Goal: Use online tool/utility: Utilize a website feature to perform a specific function

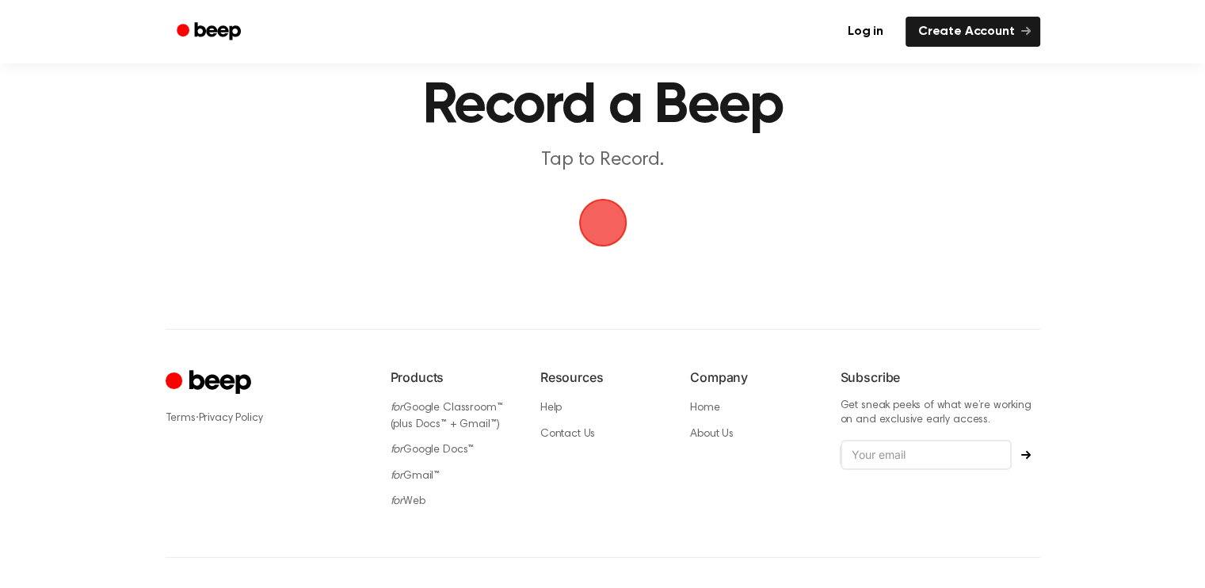
scroll to position [60, 0]
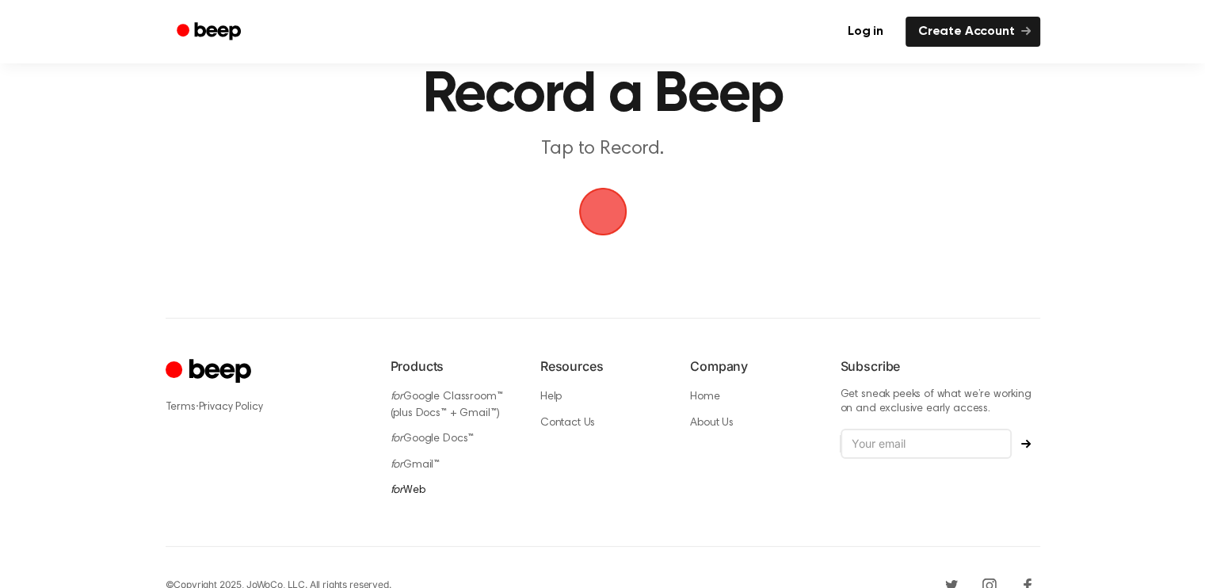
click at [417, 485] on link "for Web" at bounding box center [407, 490] width 35 height 11
click at [406, 485] on link "for Web" at bounding box center [407, 490] width 35 height 11
click at [596, 215] on span "button" at bounding box center [602, 212] width 54 height 54
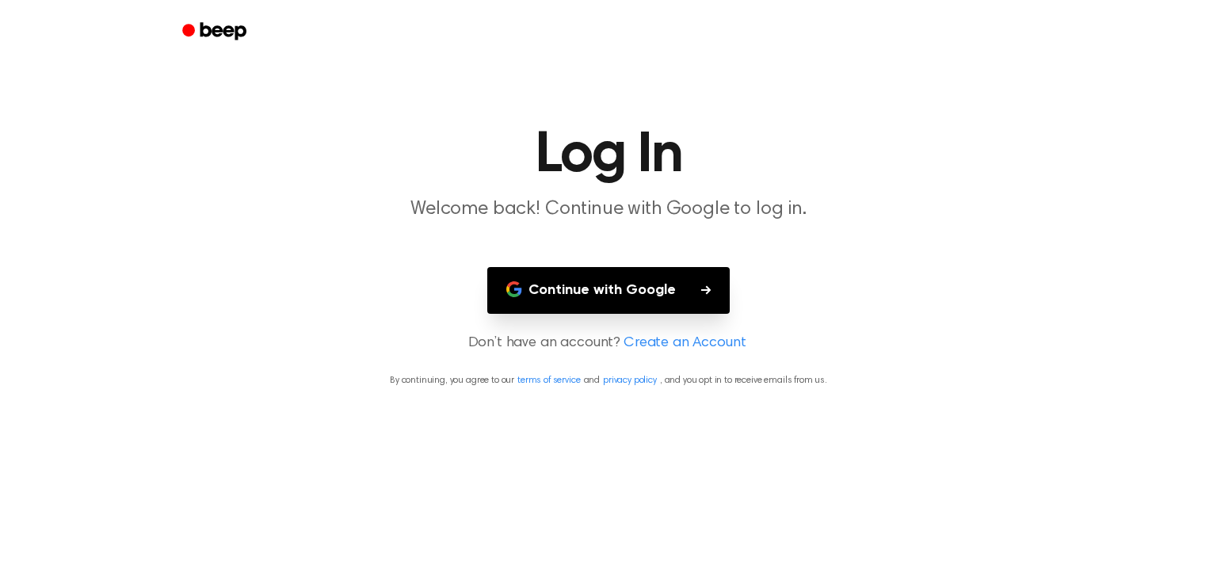
click at [596, 293] on button "Continue with Google" at bounding box center [608, 290] width 242 height 47
click at [613, 291] on button "Continue with Google" at bounding box center [608, 290] width 242 height 47
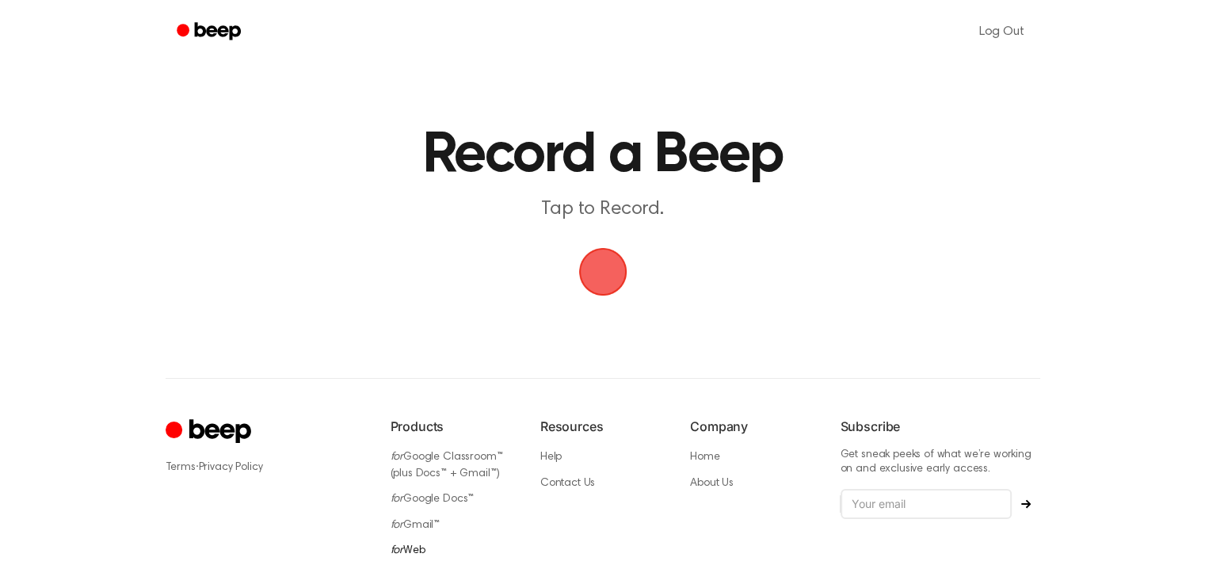
click at [407, 545] on link "for Web" at bounding box center [407, 550] width 35 height 11
click at [406, 545] on link "for Web" at bounding box center [407, 550] width 35 height 11
click at [409, 521] on link "for Gmail™" at bounding box center [415, 525] width 50 height 11
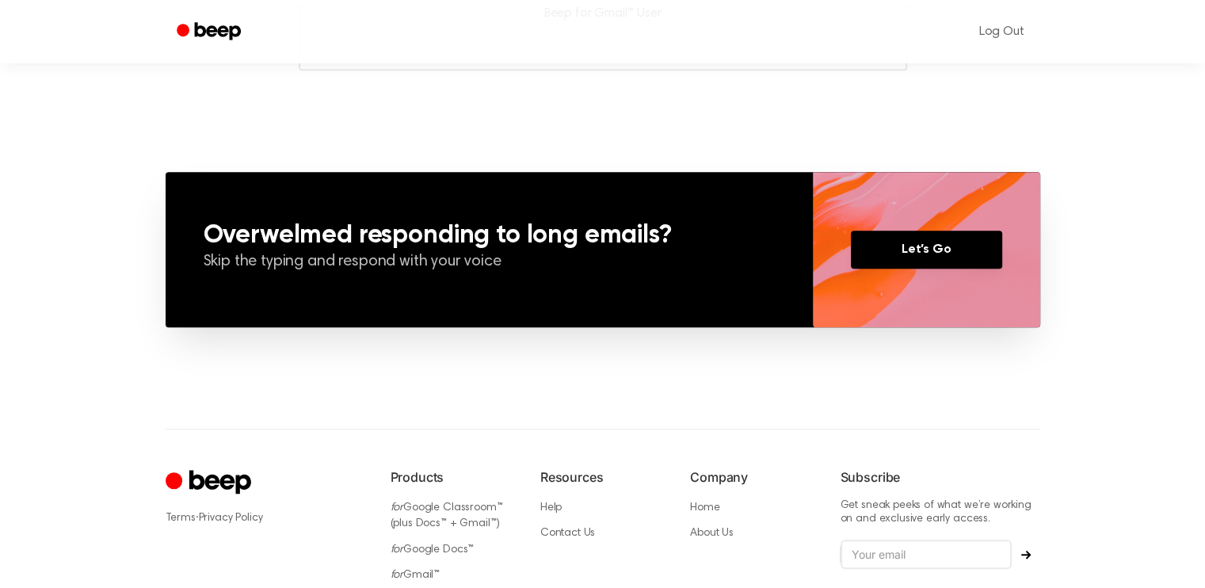
scroll to position [1335, 0]
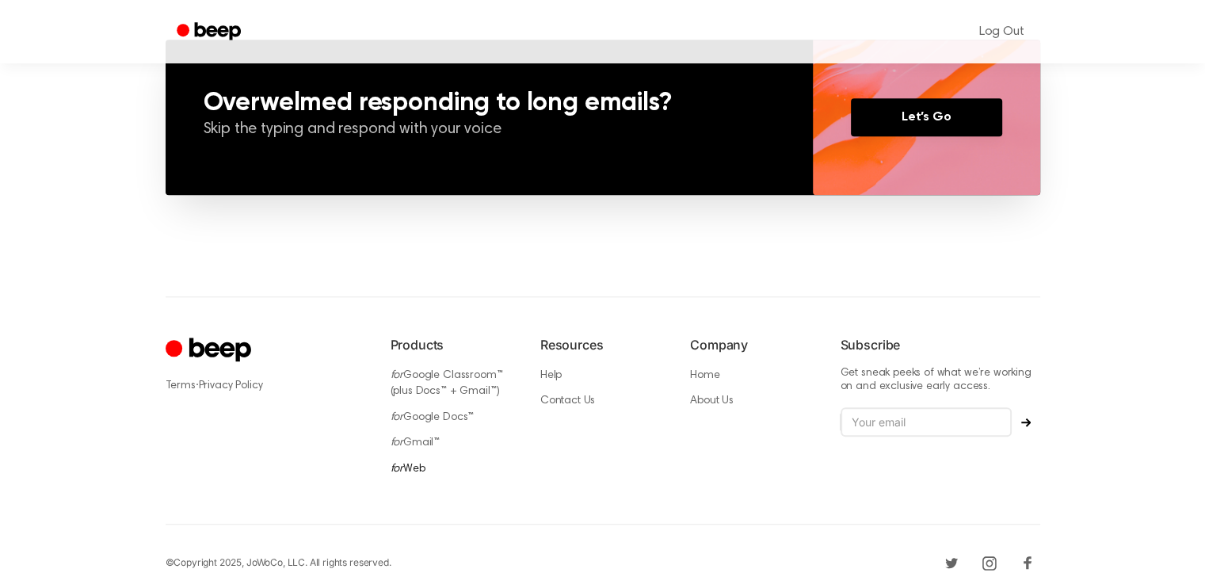
click at [412, 463] on link "for Web" at bounding box center [407, 468] width 35 height 11
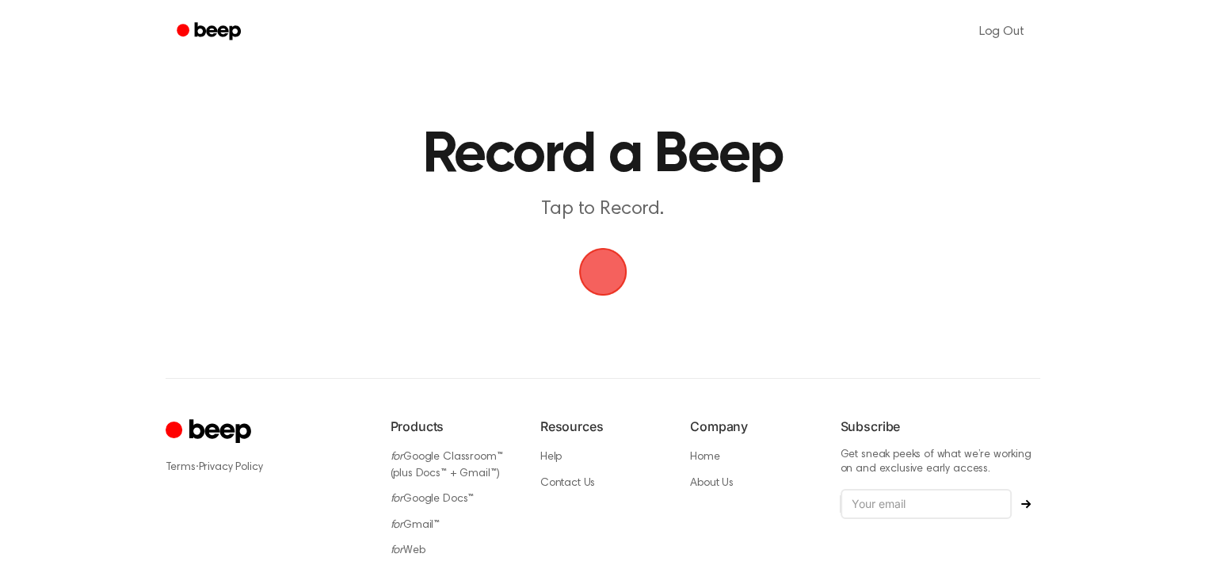
click at [598, 276] on span "button" at bounding box center [602, 272] width 68 height 68
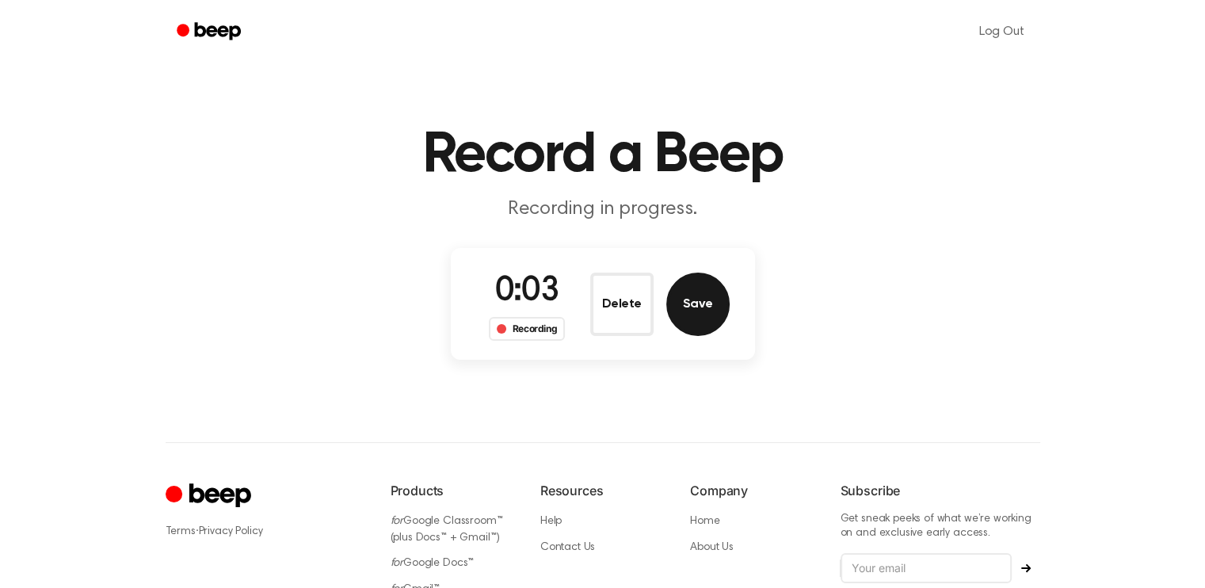
click at [701, 307] on button "Save" at bounding box center [697, 303] width 63 height 63
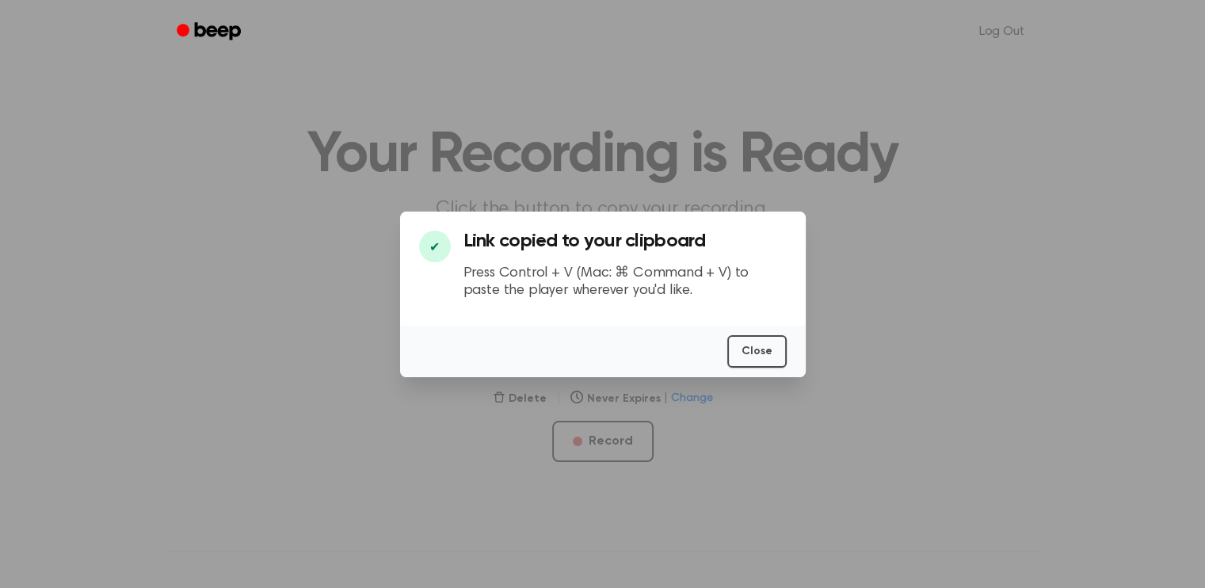
scroll to position [0, 6]
click at [770, 354] on button "Close" at bounding box center [756, 351] width 59 height 32
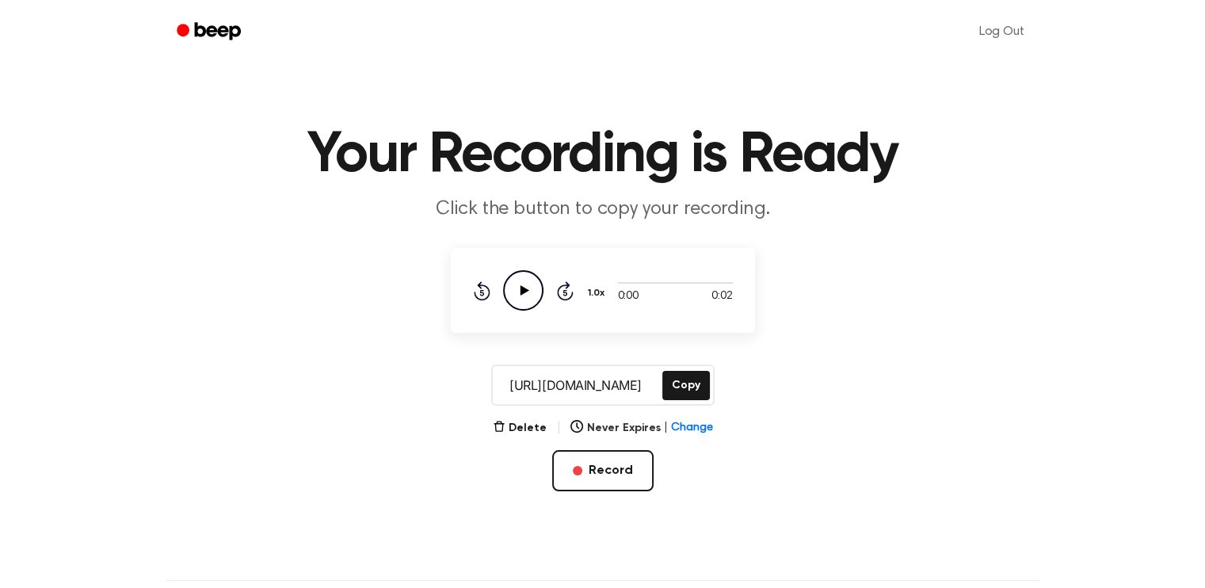
click at [516, 288] on icon "Play Audio" at bounding box center [523, 290] width 40 height 40
click at [623, 457] on button "Record" at bounding box center [602, 470] width 101 height 41
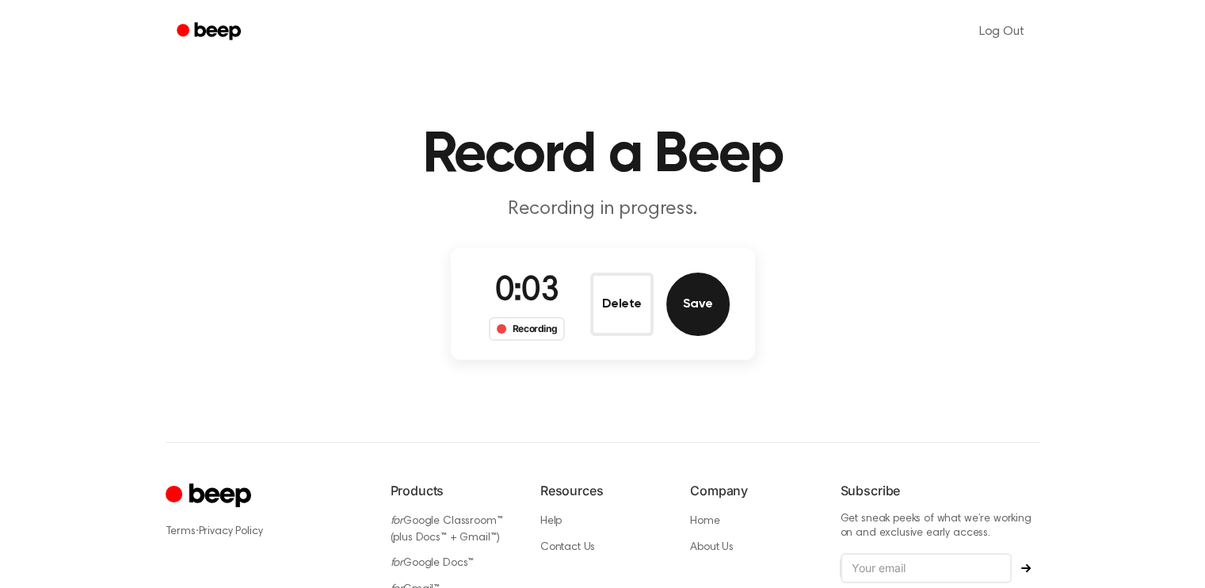
click at [701, 321] on button "Save" at bounding box center [697, 303] width 63 height 63
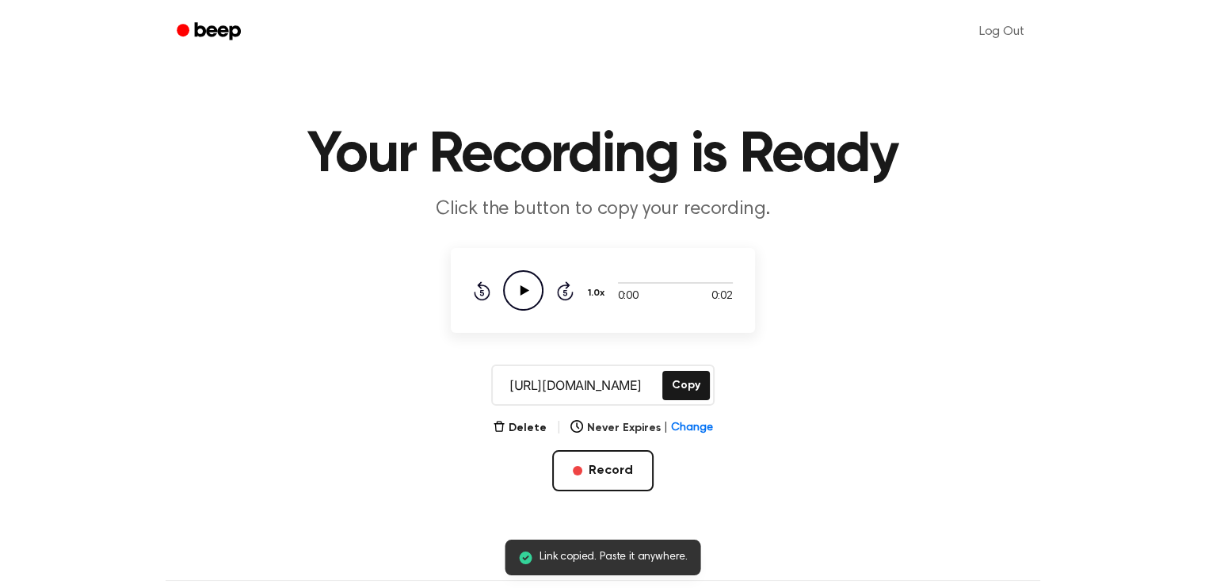
click at [519, 278] on icon "Play Audio" at bounding box center [523, 290] width 40 height 40
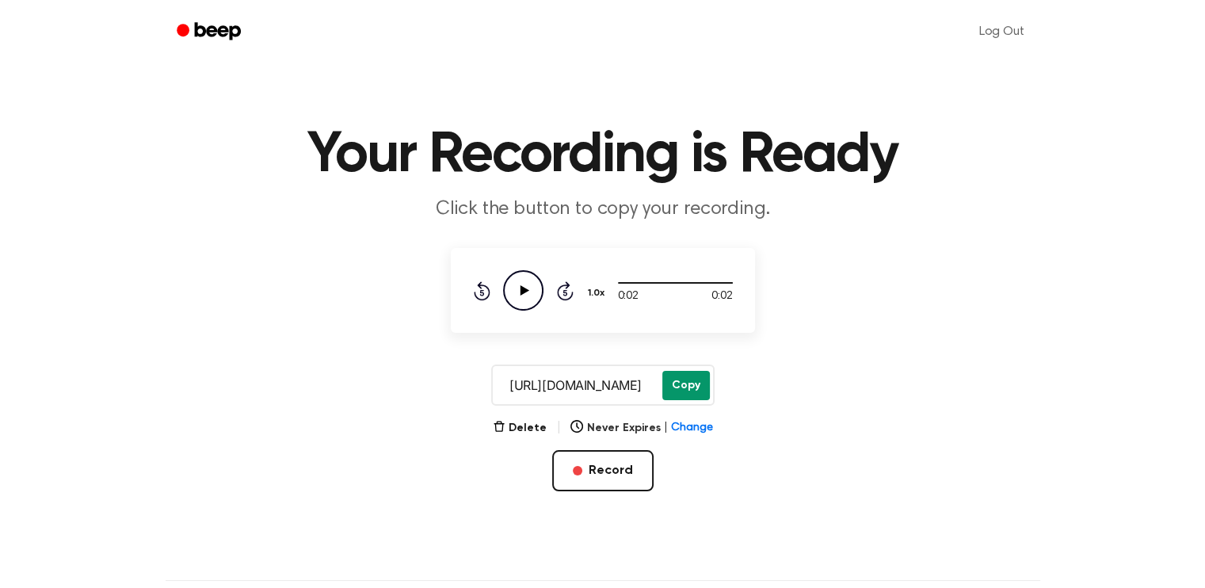
click at [680, 383] on button "Copy" at bounding box center [686, 385] width 48 height 29
